Goal: Task Accomplishment & Management: Use online tool/utility

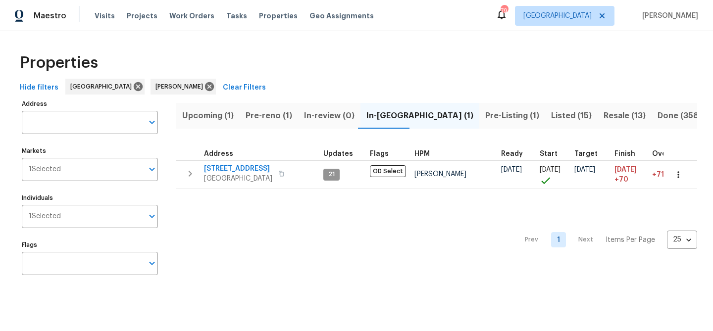
click at [256, 115] on span "Pre-reno (1)" at bounding box center [268, 116] width 47 height 14
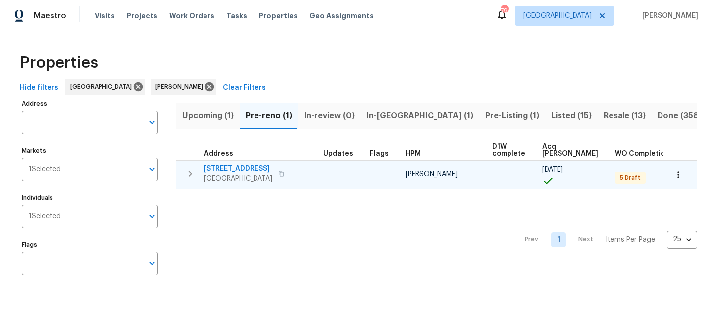
click at [250, 169] on span "[STREET_ADDRESS]" at bounding box center [238, 169] width 68 height 10
click at [236, 166] on span "[STREET_ADDRESS]" at bounding box center [238, 169] width 68 height 10
click at [253, 169] on span "[STREET_ADDRESS]" at bounding box center [238, 169] width 68 height 10
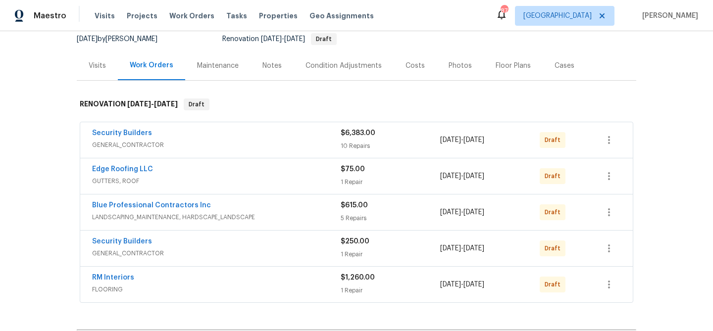
scroll to position [99, 0]
click at [130, 135] on link "Security Builders" at bounding box center [122, 132] width 60 height 7
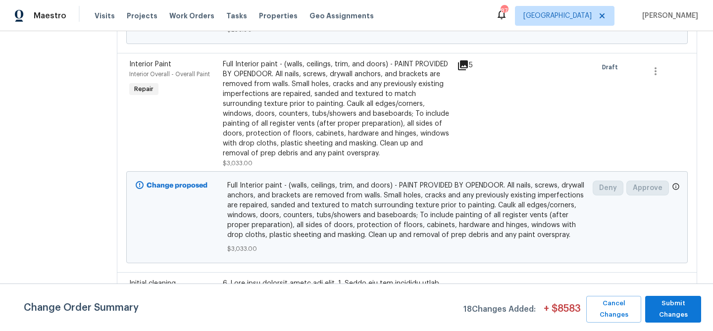
scroll to position [279, 0]
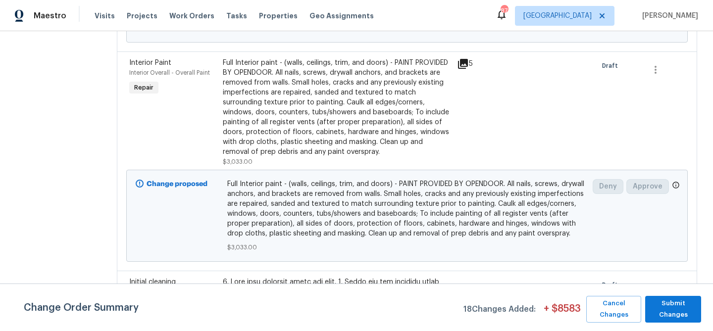
click at [261, 132] on div "Full Interior paint - (walls, ceilings, trim, and doors) - PAINT PROVIDED BY OP…" at bounding box center [337, 107] width 228 height 99
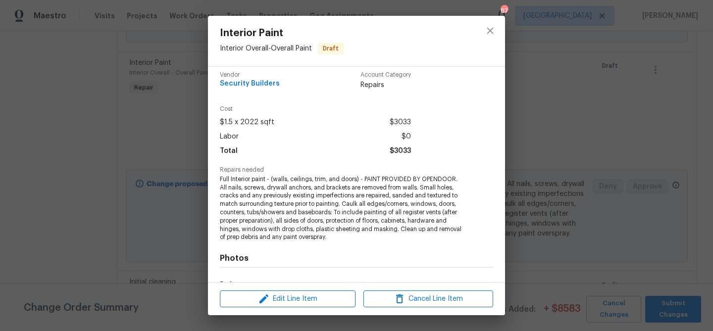
scroll to position [8, 0]
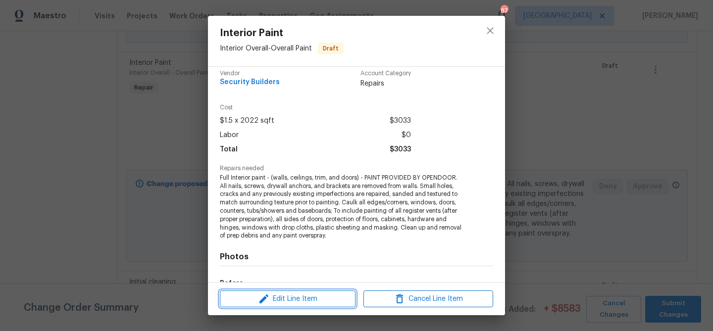
click at [292, 304] on span "Edit Line Item" at bounding box center [288, 299] width 130 height 12
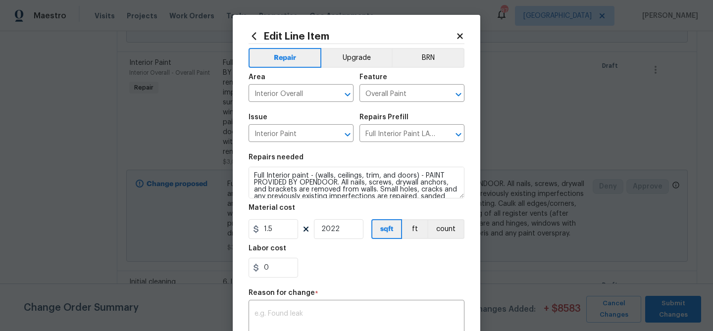
click at [253, 37] on icon at bounding box center [254, 35] width 4 height 7
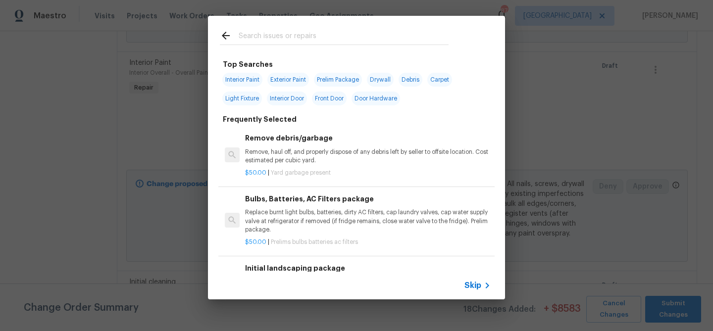
click at [248, 82] on span "Interior Paint" at bounding box center [242, 80] width 40 height 14
type input "Interior Paint"
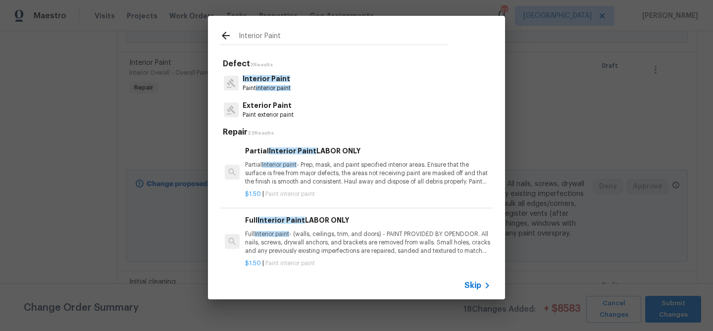
click at [287, 168] on p "Partial Interior paint - Prep, mask, and paint specified interior areas. Ensure…" at bounding box center [367, 173] width 245 height 25
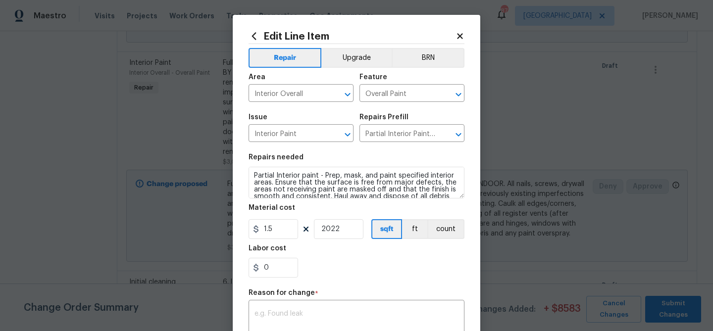
click at [251, 34] on icon at bounding box center [253, 36] width 11 height 11
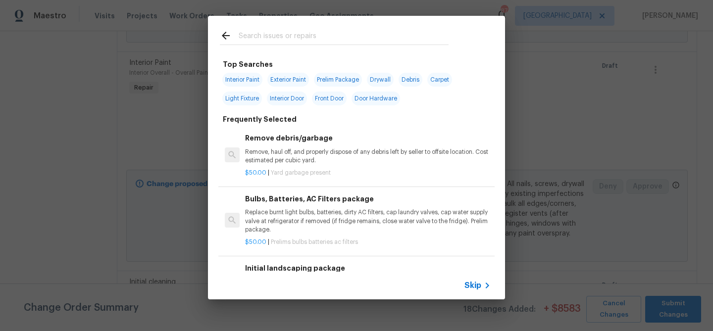
click at [247, 78] on span "Interior Paint" at bounding box center [242, 80] width 40 height 14
type input "Interior Paint"
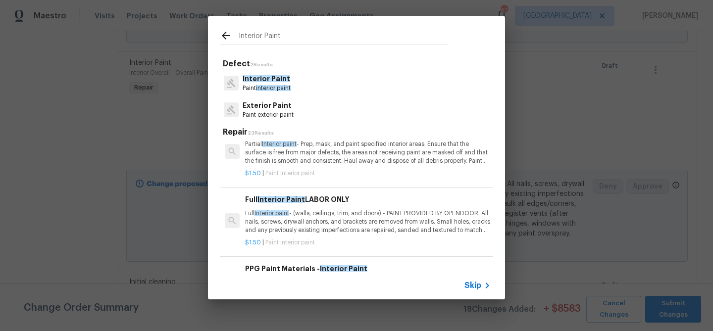
scroll to position [21, 0]
click at [279, 218] on p "Full Interior paint - (walls, ceilings, trim, and doors) - PAINT PROVIDED BY OP…" at bounding box center [367, 221] width 245 height 25
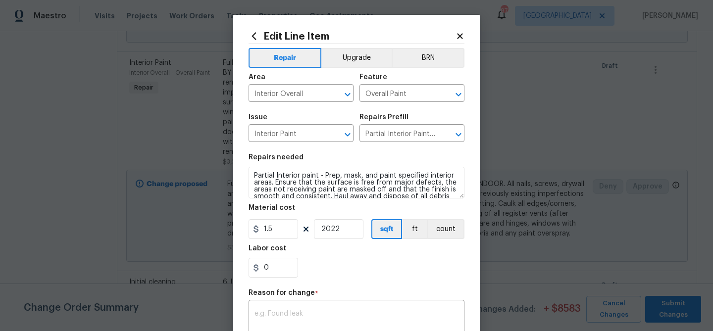
type input "Full Interior Paint LABOR ONLY $1.50"
type textarea "Full Interior paint - (walls, ceilings, trim, and doors) - PAINT PROVIDED BY OP…"
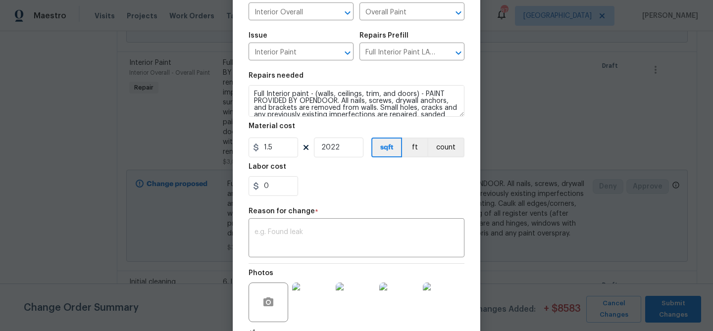
scroll to position [87, 0]
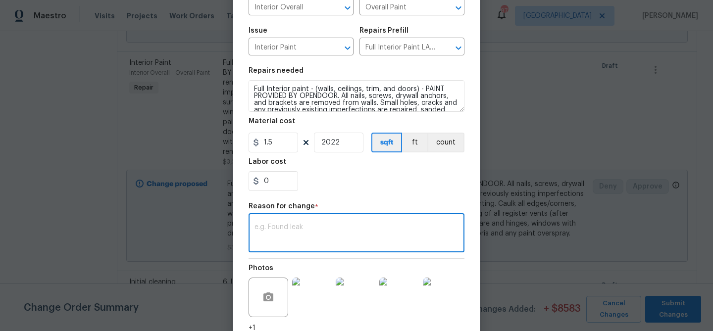
click at [278, 235] on textarea at bounding box center [356, 234] width 204 height 21
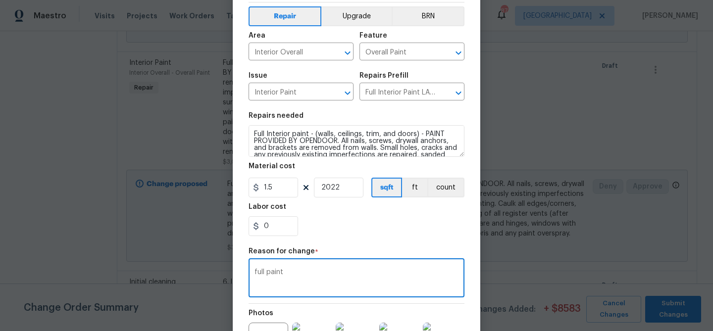
scroll to position [38, 0]
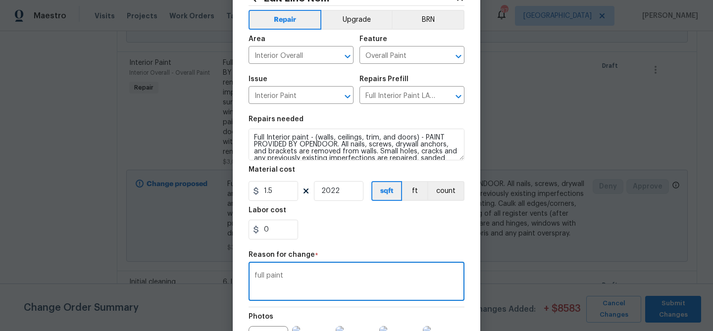
type textarea "full paint"
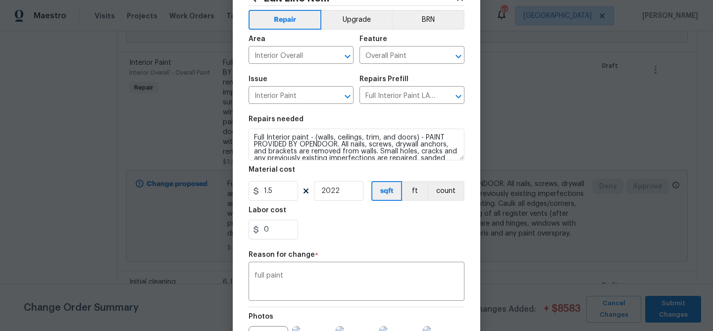
click at [361, 229] on div "0" at bounding box center [356, 230] width 216 height 20
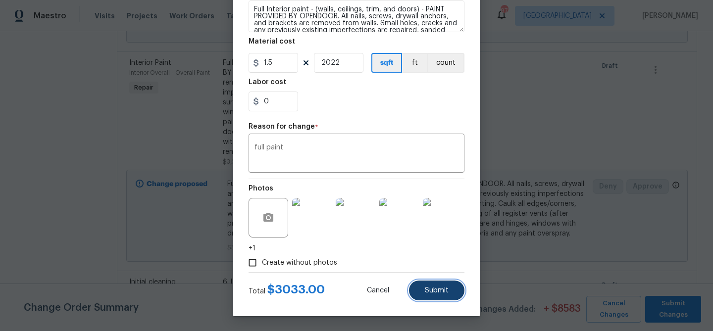
click at [424, 291] on button "Submit" at bounding box center [436, 291] width 55 height 20
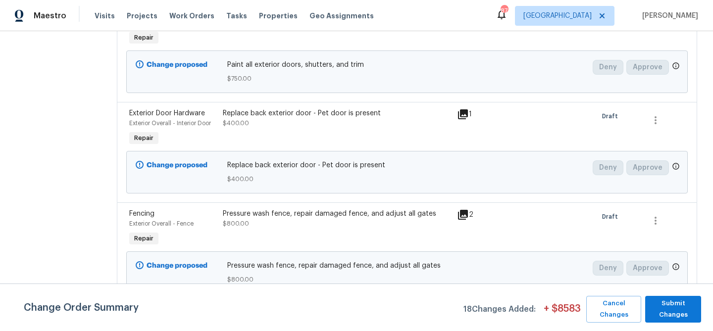
scroll to position [1696, 0]
click at [404, 229] on div "Pressure wash fence, repair damaged fence, and adjust all gates $800.00" at bounding box center [337, 229] width 234 height 46
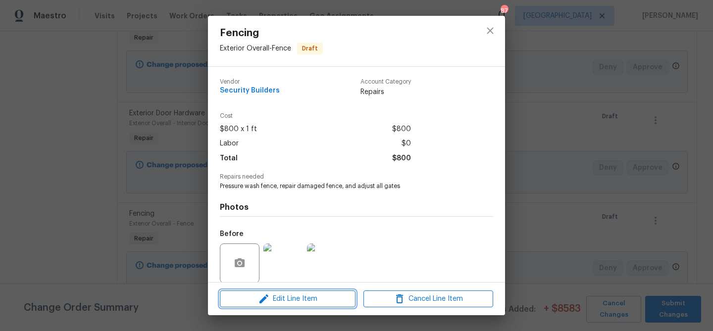
click at [304, 303] on span "Edit Line Item" at bounding box center [288, 299] width 130 height 12
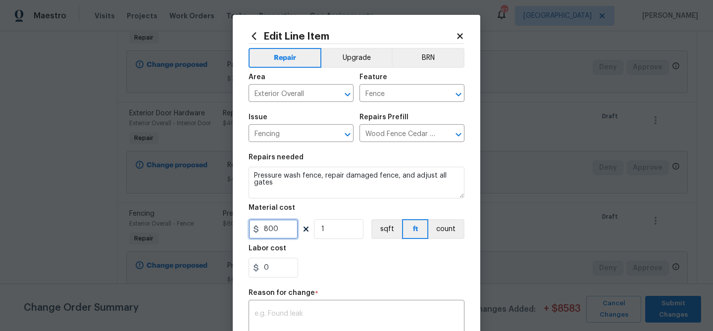
click at [275, 232] on input "800" at bounding box center [272, 229] width 49 height 20
type input "600"
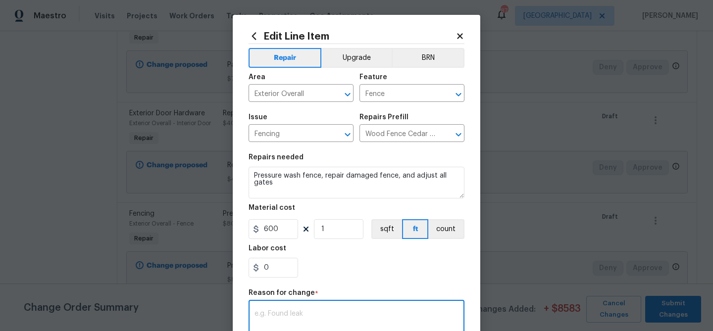
click at [320, 316] on textarea at bounding box center [356, 320] width 204 height 21
type textarea "Pressure wash and repair"
click at [361, 266] on div "0" at bounding box center [356, 268] width 216 height 20
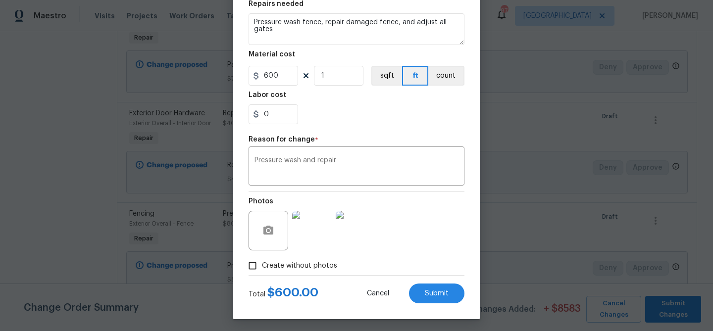
scroll to position [157, 0]
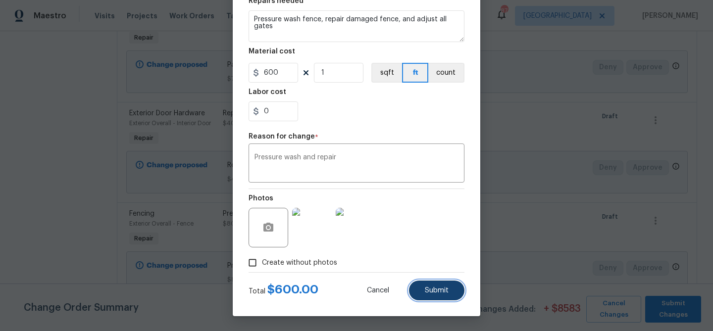
click at [433, 291] on span "Submit" at bounding box center [437, 290] width 24 height 7
type input "800"
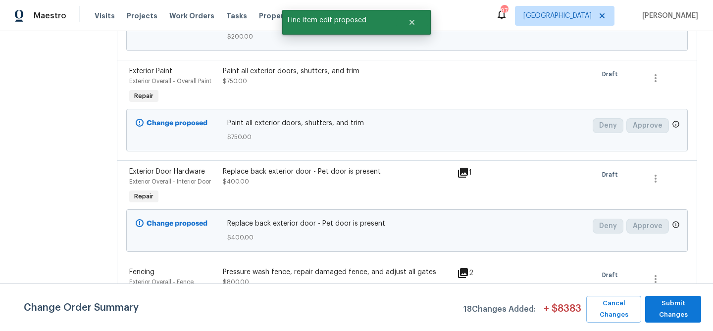
scroll to position [1696, 0]
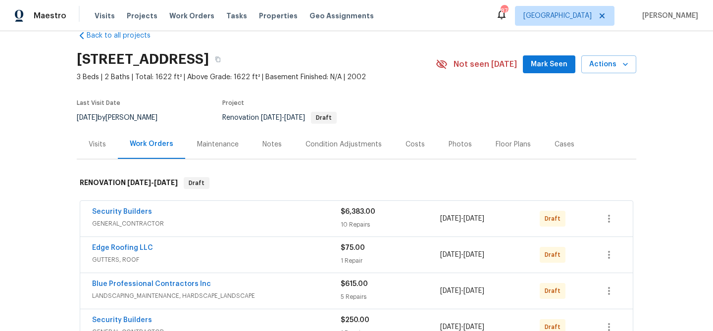
scroll to position [21, 0]
click at [138, 282] on link "Blue Professional Contractors Inc" at bounding box center [151, 283] width 119 height 7
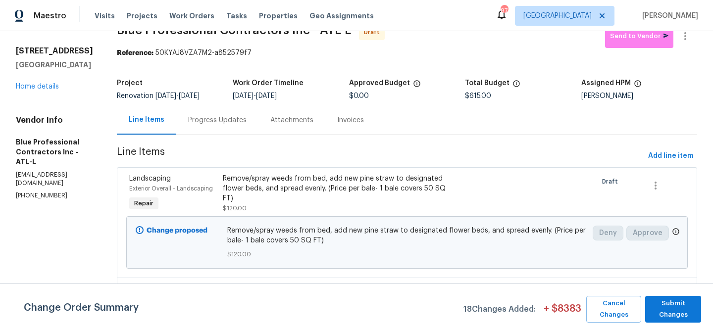
scroll to position [25, 0]
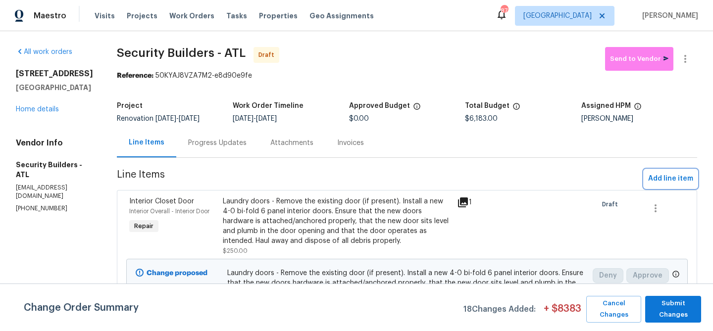
click at [662, 177] on span "Add line item" at bounding box center [670, 179] width 45 height 12
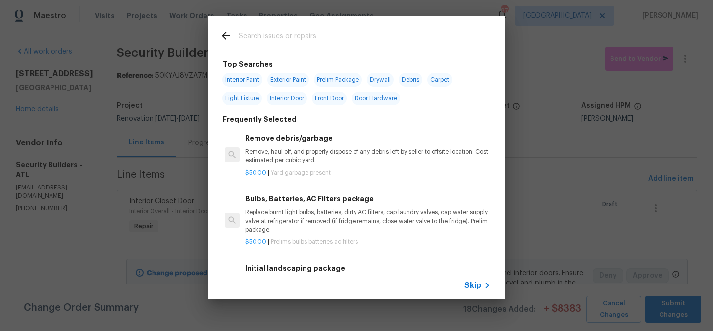
click at [303, 39] on input "text" at bounding box center [344, 37] width 210 height 15
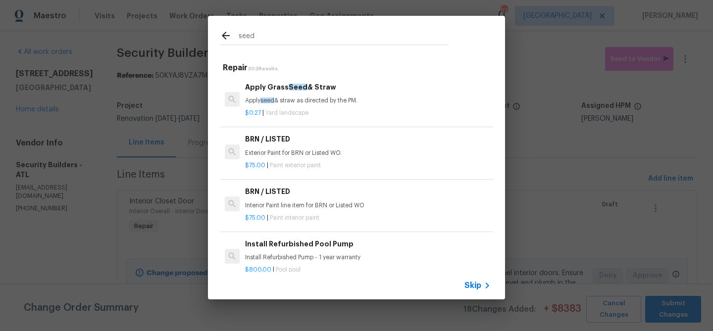
type input "seed"
click at [287, 98] on p "Apply seed & straw as directed by the PM." at bounding box center [367, 101] width 245 height 8
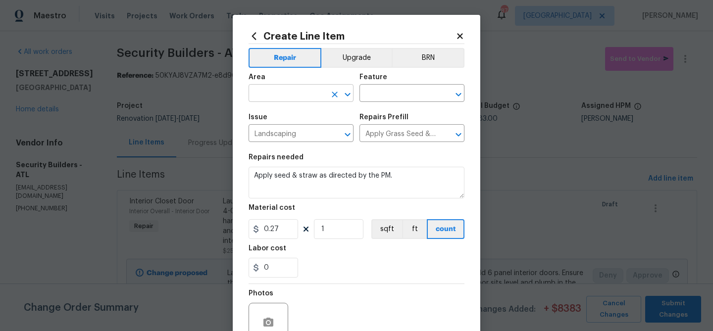
click at [280, 97] on input "text" at bounding box center [286, 94] width 77 height 15
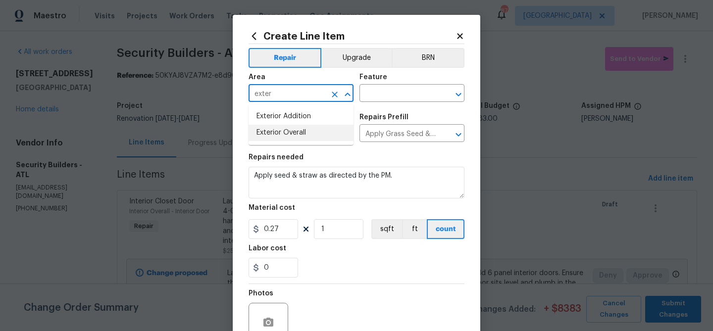
click at [281, 130] on li "Exterior Overall" at bounding box center [300, 133] width 105 height 16
type input "Exterior Overall"
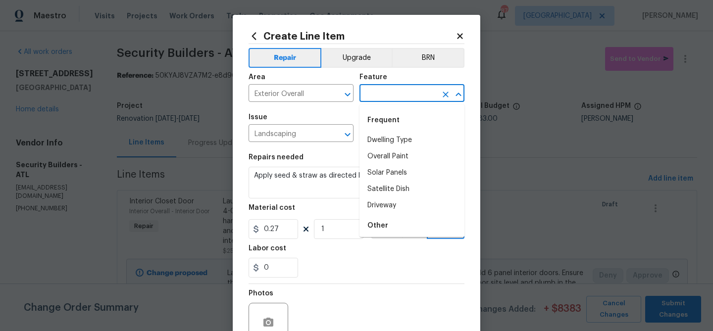
click at [378, 93] on input "text" at bounding box center [397, 94] width 77 height 15
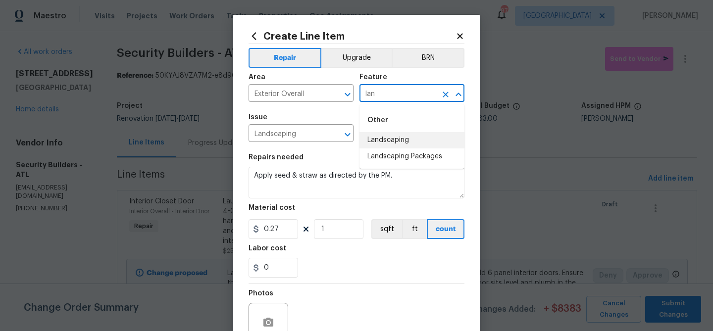
click at [368, 138] on li "Landscaping" at bounding box center [411, 140] width 105 height 16
type input "Landscaping"
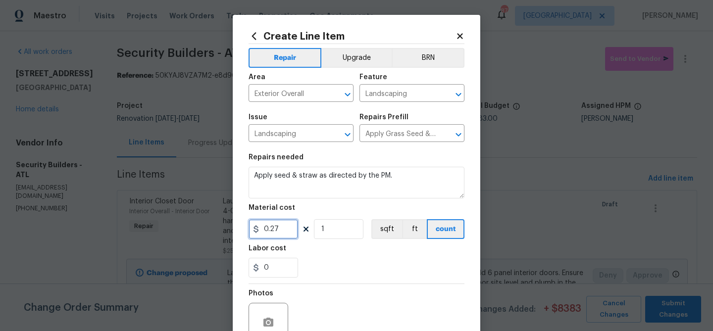
click at [273, 227] on input "0.27" at bounding box center [272, 229] width 49 height 20
click at [338, 231] on input "1" at bounding box center [338, 229] width 49 height 20
click at [359, 273] on div "0" at bounding box center [356, 268] width 216 height 20
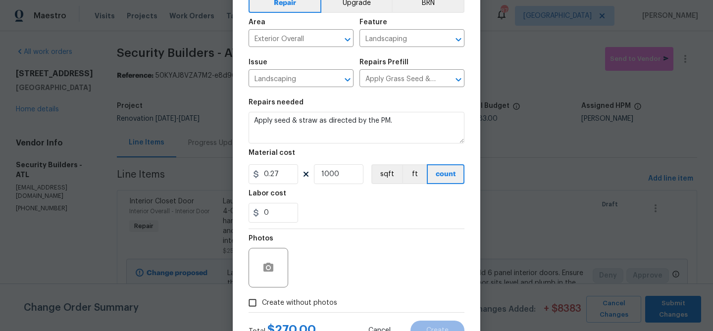
scroll to position [96, 0]
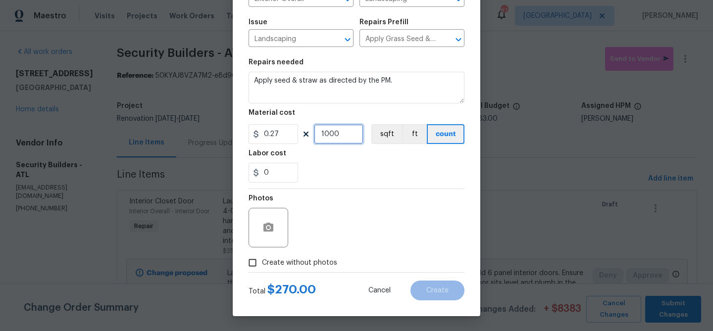
click at [331, 138] on input "1000" at bounding box center [338, 134] width 49 height 20
click at [330, 136] on input "1500" at bounding box center [338, 134] width 49 height 20
type input "1200"
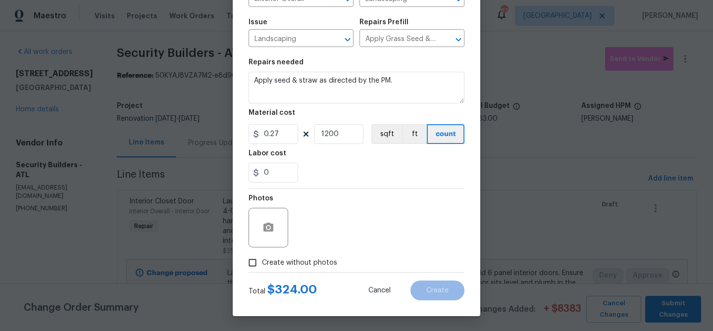
click at [363, 199] on div "Photos" at bounding box center [356, 221] width 216 height 64
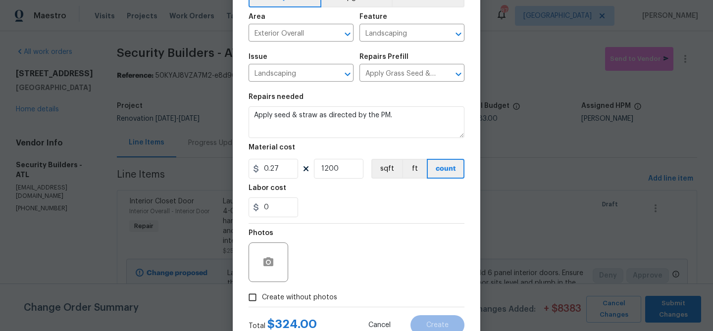
scroll to position [59, 0]
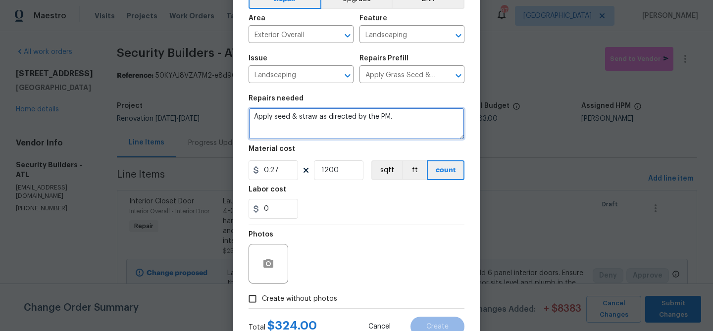
click at [254, 117] on textarea "Apply seed & straw as directed by the PM." at bounding box center [356, 124] width 216 height 32
type textarea "Seed and straw bare spots - Apply seed & straw as directed by the PM."
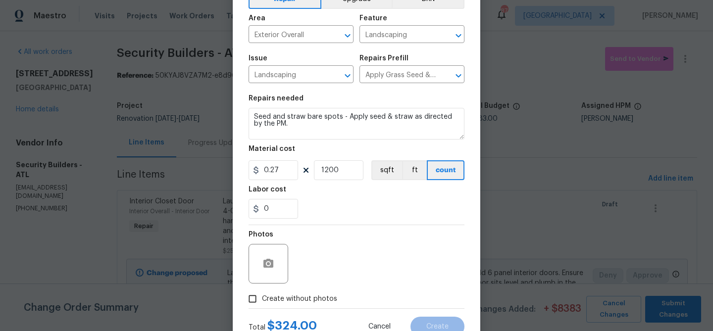
click at [302, 213] on div "0" at bounding box center [356, 209] width 216 height 20
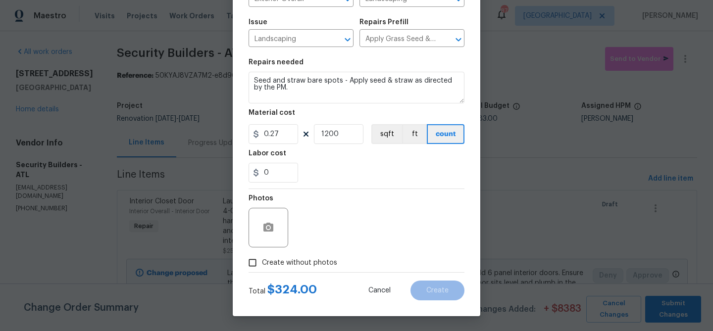
click at [285, 263] on span "Create without photos" at bounding box center [299, 263] width 75 height 10
click at [262, 263] on input "Create without photos" at bounding box center [252, 262] width 19 height 19
checkbox input "true"
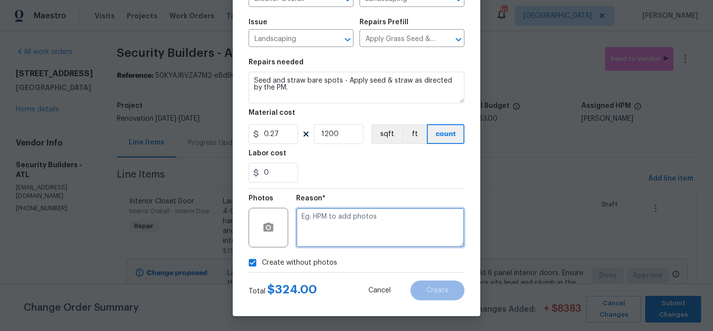
click at [313, 243] on textarea at bounding box center [380, 228] width 168 height 40
type textarea "Seed and straw"
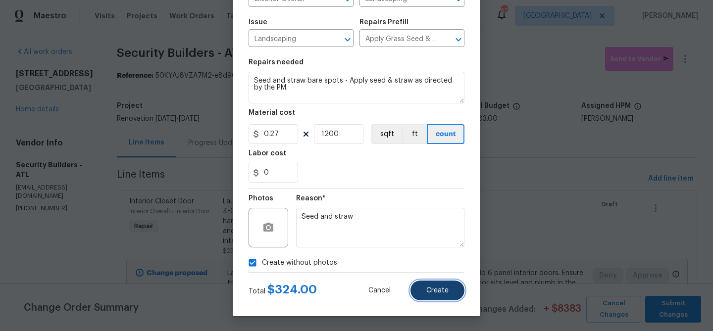
click at [445, 293] on span "Create" at bounding box center [437, 290] width 22 height 7
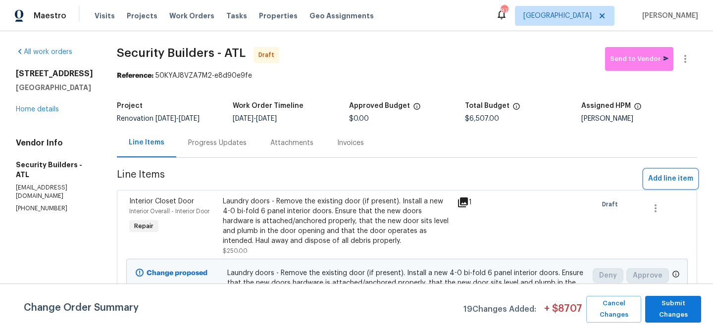
click at [675, 180] on span "Add line item" at bounding box center [670, 179] width 45 height 12
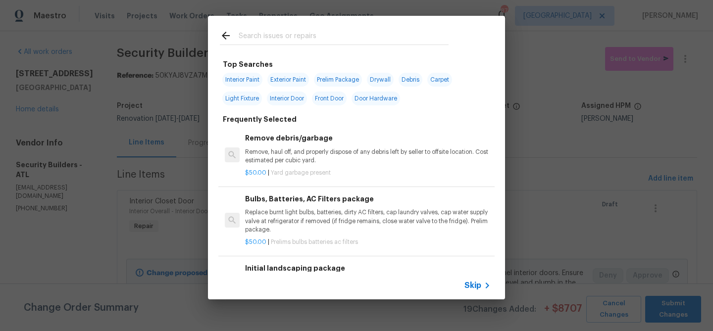
click at [324, 36] on input "text" at bounding box center [344, 37] width 210 height 15
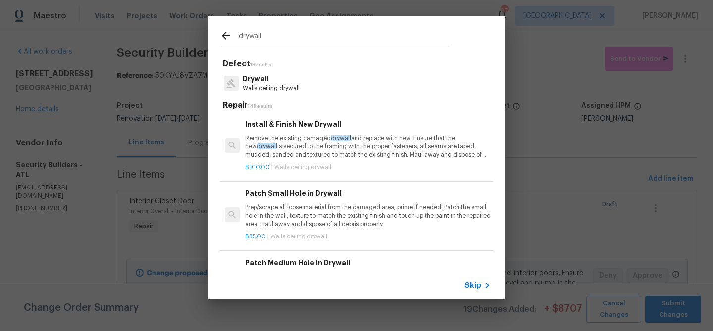
type input "drywall"
click at [282, 137] on p "Remove the existing damaged drywall and replace with new. Ensure that the new d…" at bounding box center [367, 146] width 245 height 25
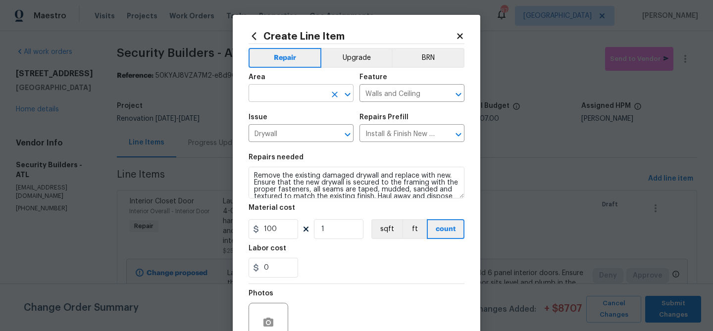
click at [278, 91] on input "text" at bounding box center [286, 94] width 77 height 15
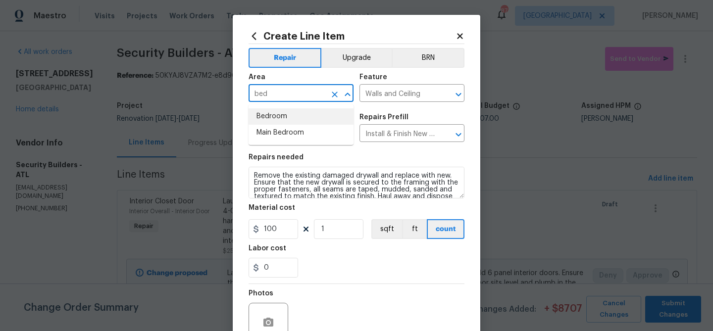
click at [273, 114] on li "Bedroom" at bounding box center [300, 116] width 105 height 16
type input "Bedroom"
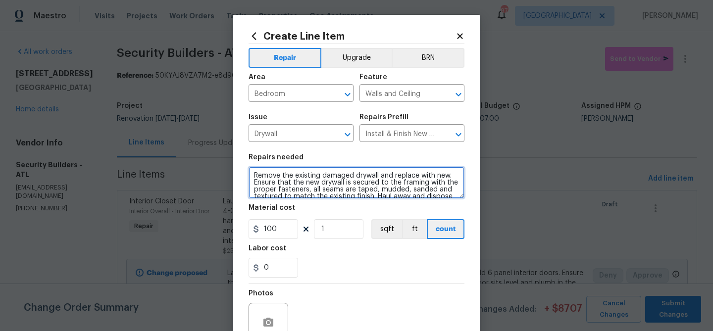
click at [253, 173] on textarea "Remove the existing damaged drywall and replace with new. Ensure that the new d…" at bounding box center [356, 183] width 216 height 32
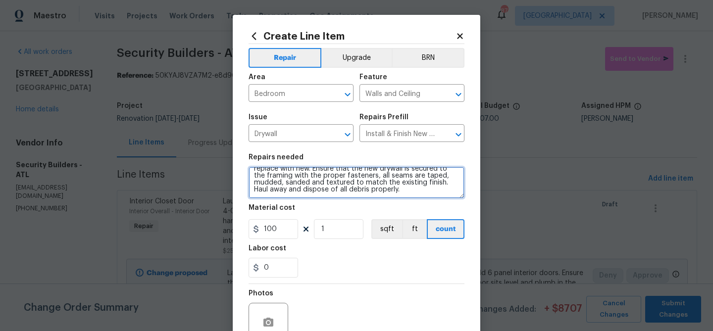
drag, startPoint x: 299, startPoint y: 175, endPoint x: 348, endPoint y: 202, distance: 56.0
click at [348, 202] on section "Repairs needed Bonus room - Remove the existing damaged drywall and replace wit…" at bounding box center [356, 216] width 216 height 136
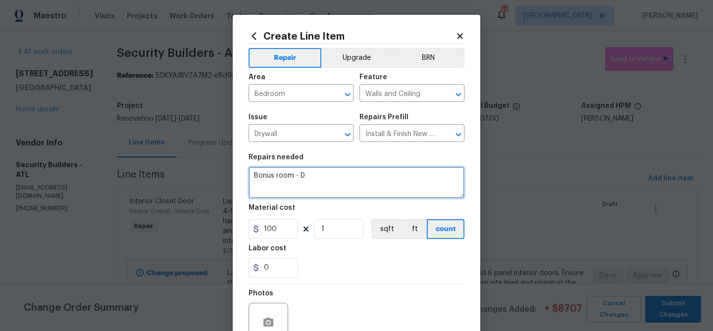
scroll to position [0, 0]
type textarea "Bonus room - Demo damaged drywall, treat area behind the drywall, reinstall dry…"
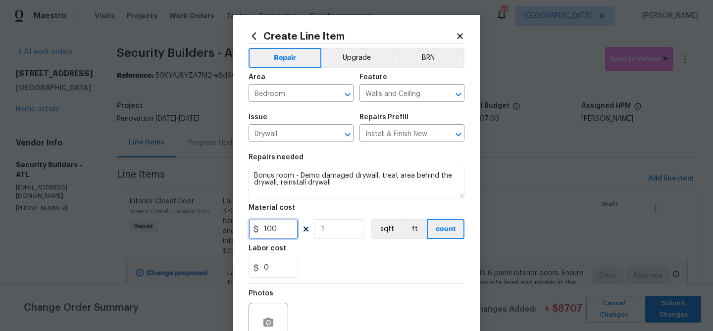
click at [274, 230] on input "100" at bounding box center [272, 229] width 49 height 20
click at [267, 229] on input "800" at bounding box center [272, 229] width 49 height 20
type input "1200"
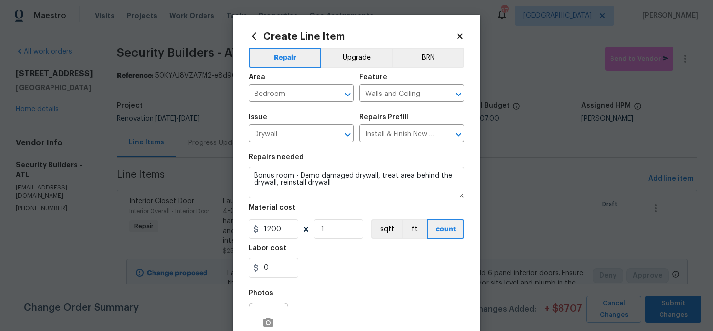
click at [351, 258] on div "0" at bounding box center [356, 268] width 216 height 20
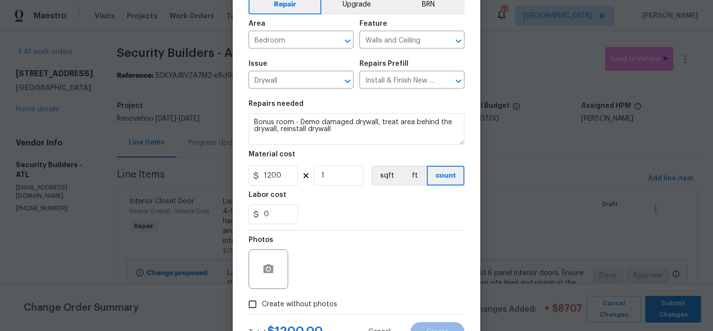
scroll to position [96, 0]
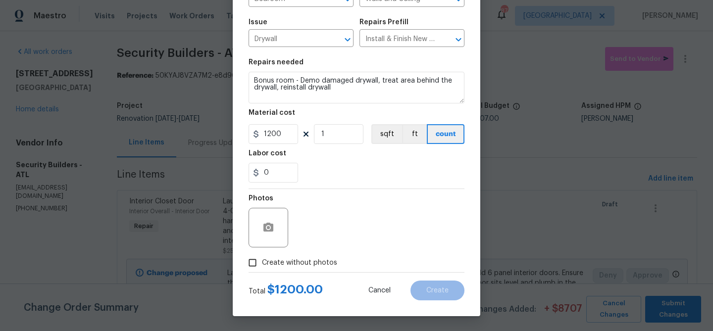
click at [312, 259] on span "Create without photos" at bounding box center [299, 263] width 75 height 10
click at [262, 259] on input "Create without photos" at bounding box center [252, 262] width 19 height 19
checkbox input "true"
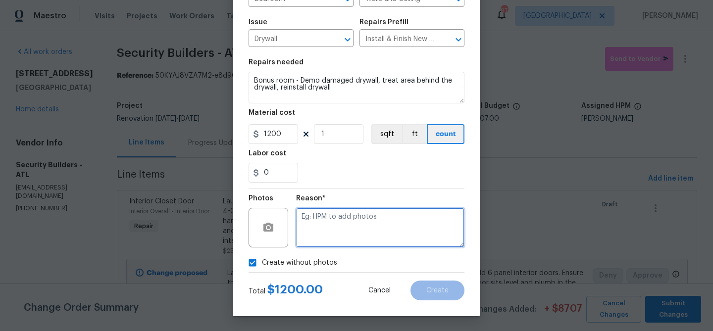
click at [318, 233] on textarea at bounding box center [380, 228] width 168 height 40
type textarea "Moisture damage"
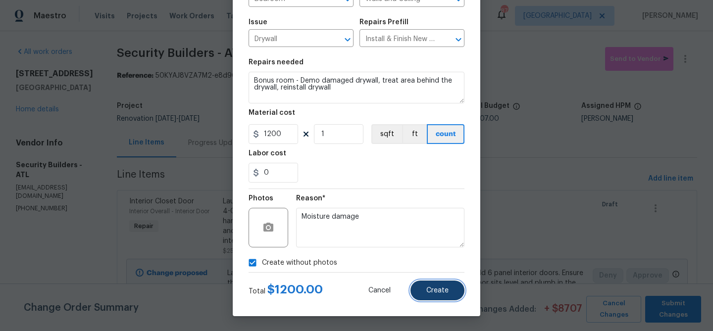
click at [439, 291] on span "Create" at bounding box center [437, 290] width 22 height 7
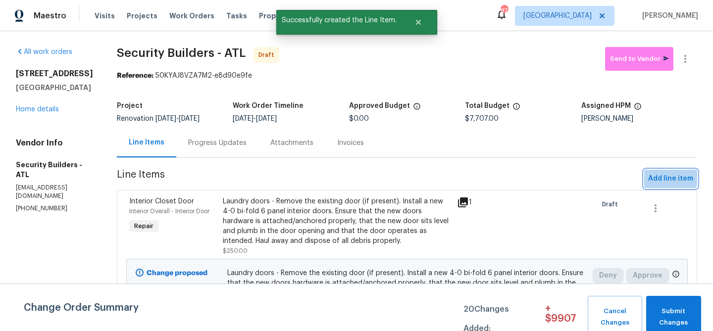
click at [651, 176] on span "Add line item" at bounding box center [670, 179] width 45 height 12
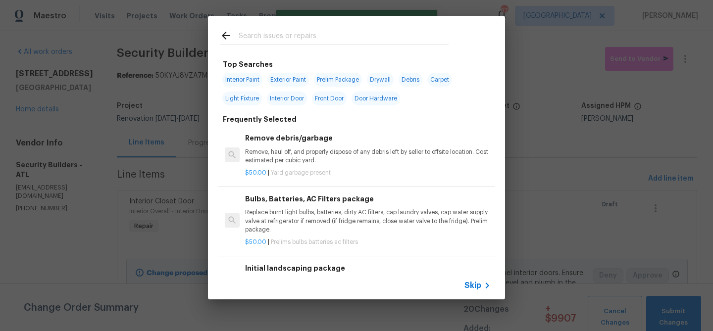
click at [301, 37] on input "text" at bounding box center [344, 37] width 210 height 15
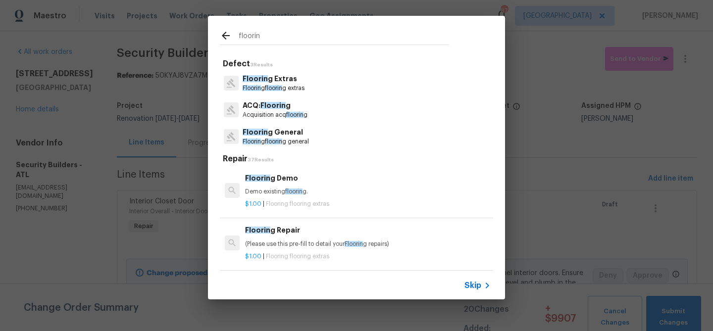
type input "floorin"
click at [287, 88] on p "Floorin g floorin g extras" at bounding box center [274, 88] width 62 height 8
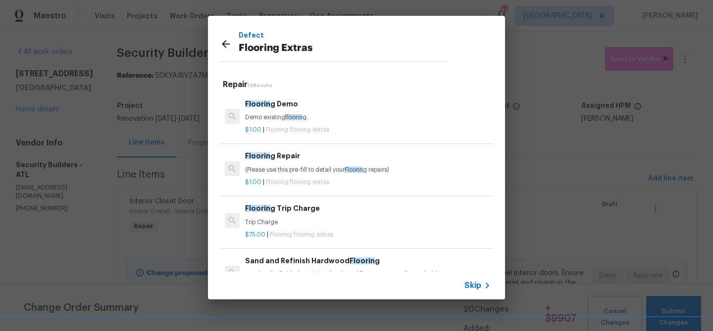
click at [282, 108] on h6 "Floorin g Demo" at bounding box center [367, 103] width 245 height 11
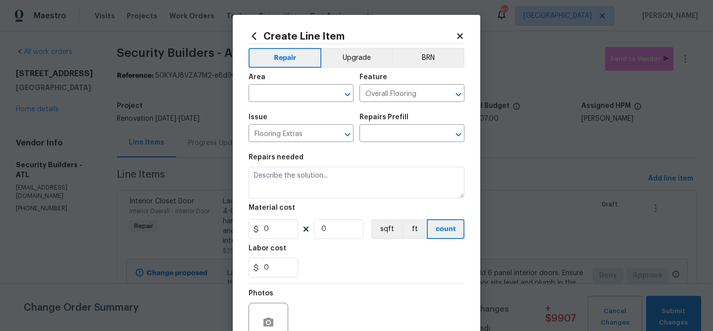
type input "Flooring Demo $1.00"
type textarea "Demo existing flooring."
type input "1"
click at [276, 91] on input "text" at bounding box center [286, 94] width 77 height 15
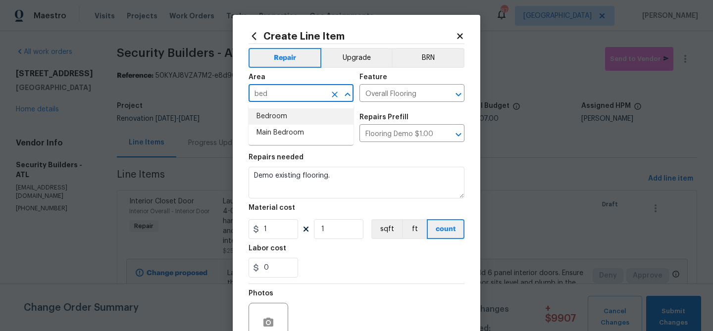
click at [275, 112] on li "Bedroom" at bounding box center [300, 116] width 105 height 16
type input "Bedroom"
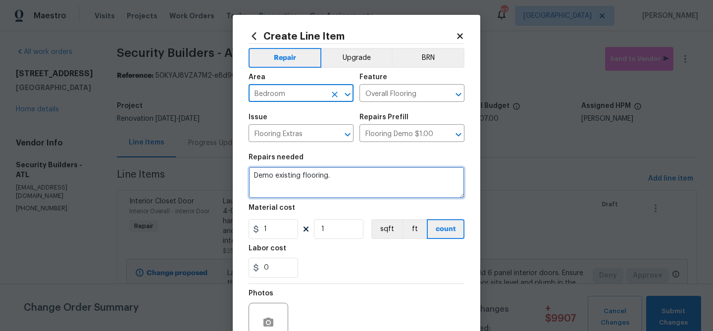
click at [338, 180] on textarea "Demo existing flooring." at bounding box center [356, 183] width 216 height 32
type textarea "Demo carpet and seal subfloors"
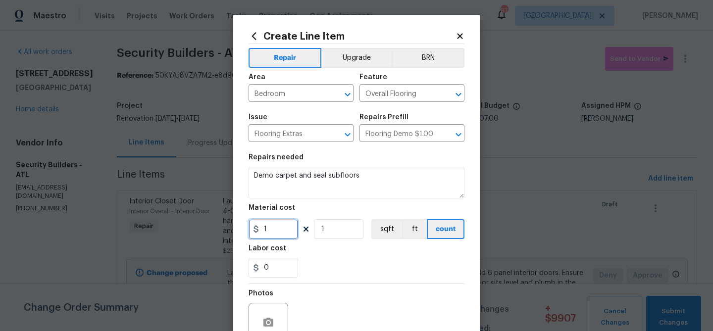
click at [278, 230] on input "1" at bounding box center [272, 229] width 49 height 20
type input "600"
click at [330, 250] on div "Labor cost" at bounding box center [356, 251] width 216 height 13
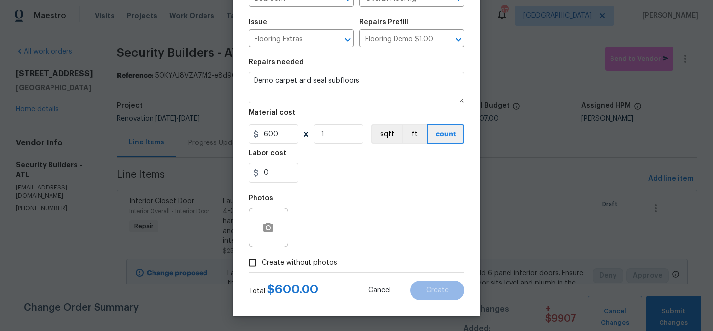
click at [294, 262] on span "Create without photos" at bounding box center [299, 263] width 75 height 10
click at [262, 262] on input "Create without photos" at bounding box center [252, 262] width 19 height 19
checkbox input "true"
click at [272, 137] on input "600" at bounding box center [272, 134] width 49 height 20
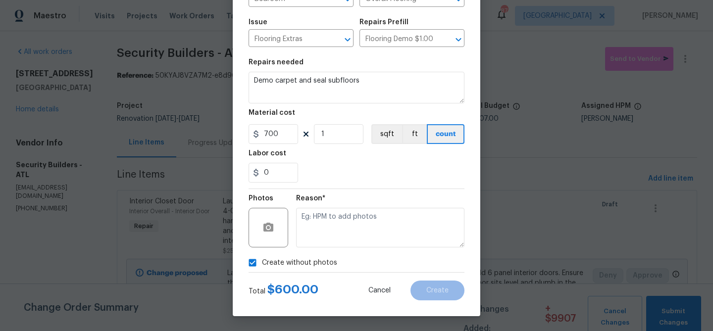
click at [329, 163] on div "0" at bounding box center [356, 173] width 216 height 20
click at [272, 138] on input "700" at bounding box center [272, 134] width 49 height 20
type input "600"
click at [350, 220] on textarea at bounding box center [380, 228] width 168 height 40
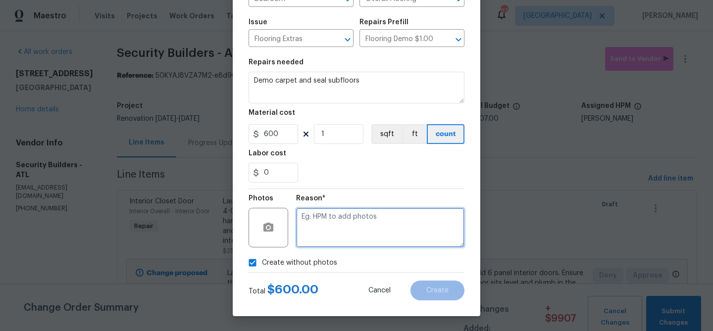
click at [348, 228] on textarea at bounding box center [380, 228] width 168 height 40
type textarea "Seal and demo"
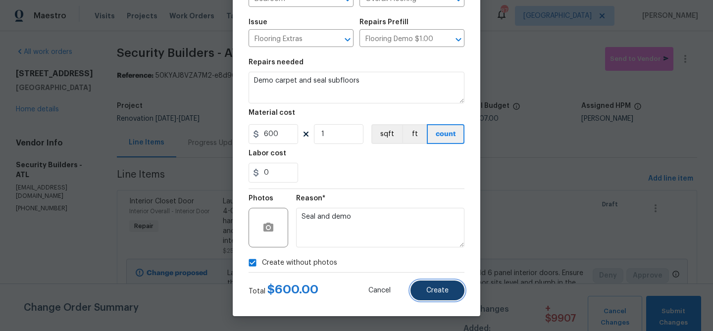
click at [430, 285] on button "Create" at bounding box center [437, 291] width 54 height 20
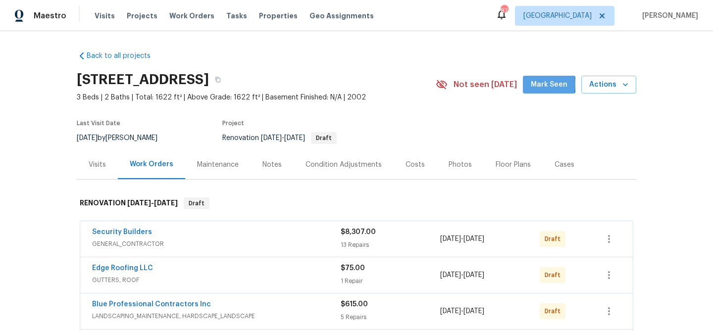
click at [539, 84] on span "Mark Seen" at bounding box center [549, 85] width 37 height 12
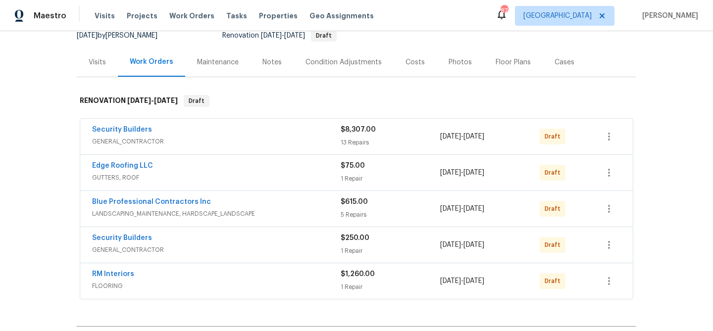
scroll to position [103, 0]
